Goal: Task Accomplishment & Management: Use online tool/utility

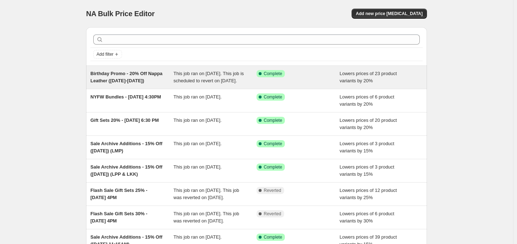
click at [125, 79] on span "Birthday Promo - 20% Off Nappa Leather ([DATE]-[DATE])" at bounding box center [126, 77] width 72 height 13
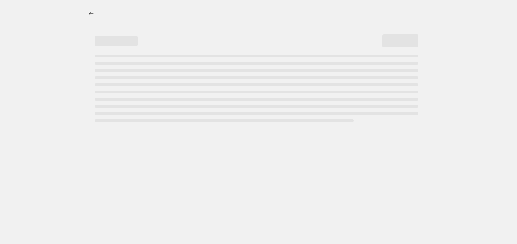
select select "percentage"
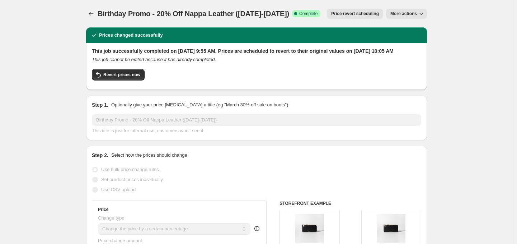
click at [413, 11] on button "More actions" at bounding box center [406, 14] width 41 height 10
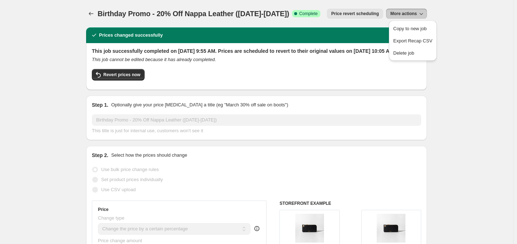
click at [359, 13] on span "Price revert scheduling" at bounding box center [355, 14] width 48 height 6
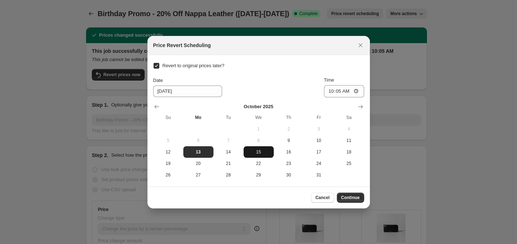
click at [258, 151] on span "15" at bounding box center [259, 152] width 24 height 6
type input "[DATE]"
click at [346, 194] on button "Continue" at bounding box center [350, 197] width 27 height 10
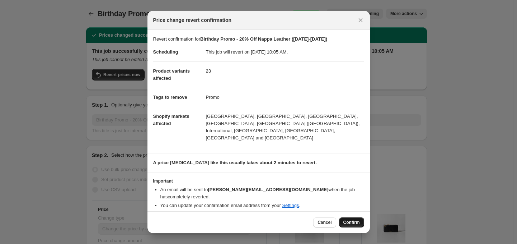
click at [355, 217] on button "Confirm" at bounding box center [351, 222] width 25 height 10
